Goal: Navigation & Orientation: Locate item on page

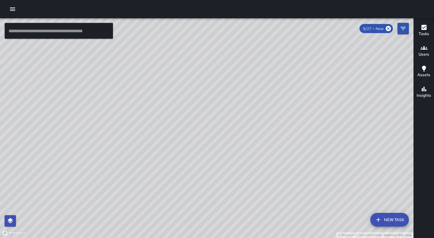
drag, startPoint x: 157, startPoint y: 175, endPoint x: 196, endPoint y: -33, distance: 211.7
click at [196, 0] on html "© Mapbox © OpenStreetMap Improve this map ​ New Task 9/27 — Now Map Layers Task…" at bounding box center [217, 119] width 434 height 238
drag, startPoint x: 177, startPoint y: 108, endPoint x: 240, endPoint y: 39, distance: 94.0
click at [240, 39] on div "© Mapbox © OpenStreetMap Improve this map" at bounding box center [207, 128] width 414 height 220
drag, startPoint x: 256, startPoint y: 93, endPoint x: 213, endPoint y: 203, distance: 117.9
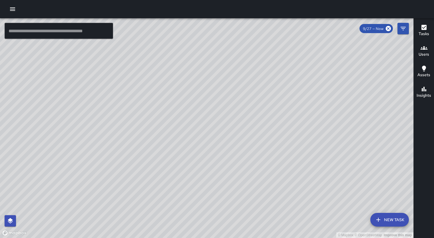
click at [213, 203] on div "© Mapbox © OpenStreetMap Improve this map" at bounding box center [207, 128] width 414 height 220
drag, startPoint x: 161, startPoint y: 151, endPoint x: 195, endPoint y: 17, distance: 138.0
click at [195, 17] on div "© Mapbox © OpenStreetMap Improve this map ​ New Task 9/27 — Now Map Layers Task…" at bounding box center [217, 119] width 434 height 238
drag, startPoint x: 152, startPoint y: 99, endPoint x: 302, endPoint y: 12, distance: 173.2
click at [303, 15] on div "© Mapbox © OpenStreetMap Improve this map ​ New Task 9/27 — Now Map Layers Task…" at bounding box center [217, 119] width 434 height 238
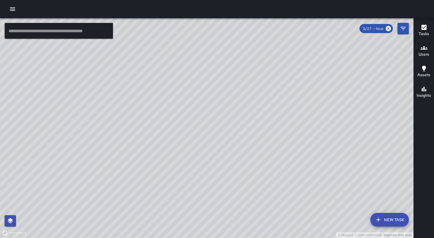
drag, startPoint x: 165, startPoint y: 101, endPoint x: 69, endPoint y: 5, distance: 136.1
click at [176, 0] on html "© Mapbox © OpenStreetMap Improve this map ​ New Task 9/27 — Now Map Layers Task…" at bounding box center [217, 119] width 434 height 238
drag, startPoint x: 88, startPoint y: 174, endPoint x: 237, endPoint y: -44, distance: 265.0
click at [237, 0] on html "© Mapbox © OpenStreetMap Improve this map ​ New Task 9/27 — Now Map Layers Task…" at bounding box center [217, 119] width 434 height 238
drag, startPoint x: 134, startPoint y: 183, endPoint x: 115, endPoint y: 178, distance: 19.5
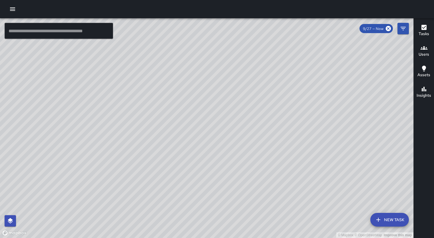
click at [95, 207] on div "© Mapbox © OpenStreetMap Improve this map" at bounding box center [207, 128] width 414 height 220
drag, startPoint x: 168, startPoint y: 112, endPoint x: -16, endPoint y: 246, distance: 227.4
click at [0, 238] on html "© Mapbox © OpenStreetMap Improve this map ​ New Task 9/27 — Now Map Layers Task…" at bounding box center [217, 119] width 434 height 238
drag, startPoint x: 173, startPoint y: 75, endPoint x: 204, endPoint y: 264, distance: 191.2
click at [204, 238] on html "© Mapbox © OpenStreetMap Improve this map ​ New Task 9/27 — Now Map Layers Task…" at bounding box center [217, 119] width 434 height 238
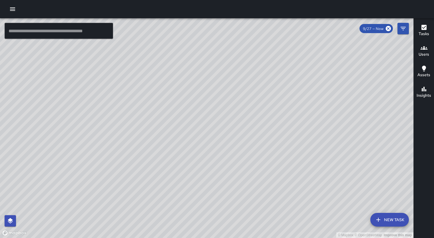
drag, startPoint x: 249, startPoint y: 67, endPoint x: 233, endPoint y: 148, distance: 82.0
click at [233, 148] on div "© Mapbox © OpenStreetMap Improve this map" at bounding box center [207, 128] width 414 height 220
drag, startPoint x: 199, startPoint y: 206, endPoint x: 212, endPoint y: 139, distance: 69.0
click at [215, 137] on div "© Mapbox © OpenStreetMap Improve this map" at bounding box center [207, 128] width 414 height 220
drag, startPoint x: 247, startPoint y: 80, endPoint x: 143, endPoint y: 218, distance: 172.1
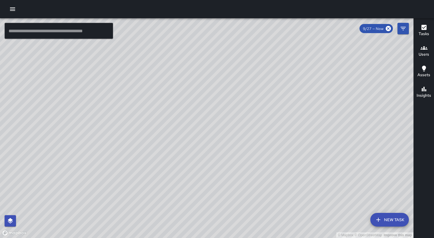
click at [143, 218] on div "© Mapbox © OpenStreetMap Improve this map" at bounding box center [207, 128] width 414 height 220
drag, startPoint x: 145, startPoint y: 142, endPoint x: 115, endPoint y: 226, distance: 89.8
click at [115, 226] on div "© Mapbox © OpenStreetMap Improve this map" at bounding box center [207, 128] width 414 height 220
drag, startPoint x: 154, startPoint y: 173, endPoint x: 218, endPoint y: 12, distance: 172.9
click at [218, 12] on div "© Mapbox © OpenStreetMap Improve this map ​ New Task 9/27 — Now Map Layers Task…" at bounding box center [217, 119] width 434 height 238
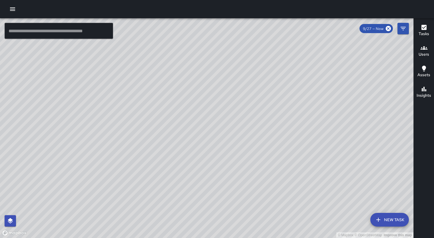
drag, startPoint x: 183, startPoint y: 116, endPoint x: 151, endPoint y: 199, distance: 89.0
click at [137, 219] on div "© Mapbox © OpenStreetMap Improve this map" at bounding box center [207, 128] width 414 height 220
drag, startPoint x: 169, startPoint y: 114, endPoint x: 164, endPoint y: 100, distance: 14.7
click at [164, 100] on div "© Mapbox © OpenStreetMap Improve this map" at bounding box center [207, 128] width 414 height 220
